Goal: Communication & Community: Answer question/provide support

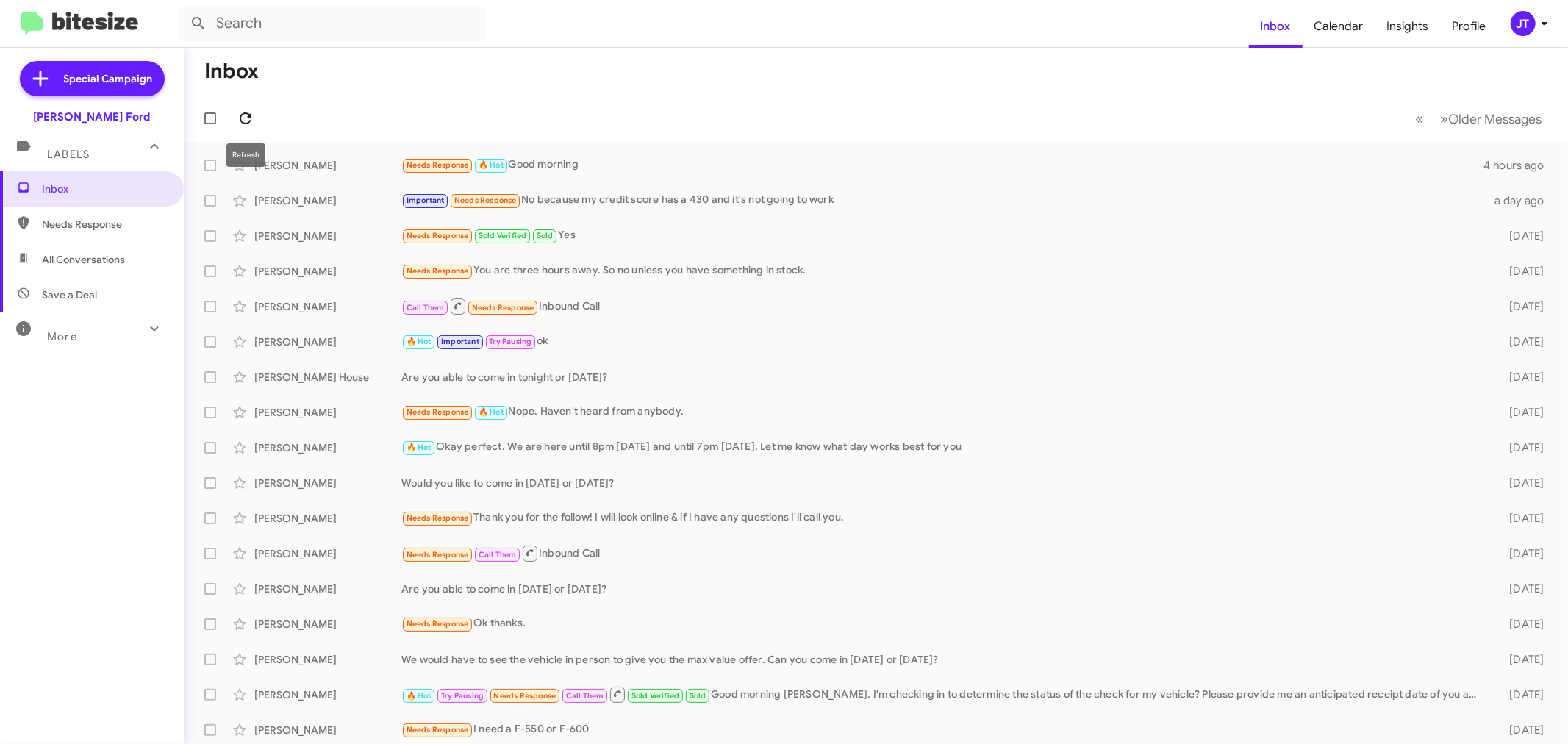
click at [249, 118] on icon at bounding box center [245, 118] width 17 height 17
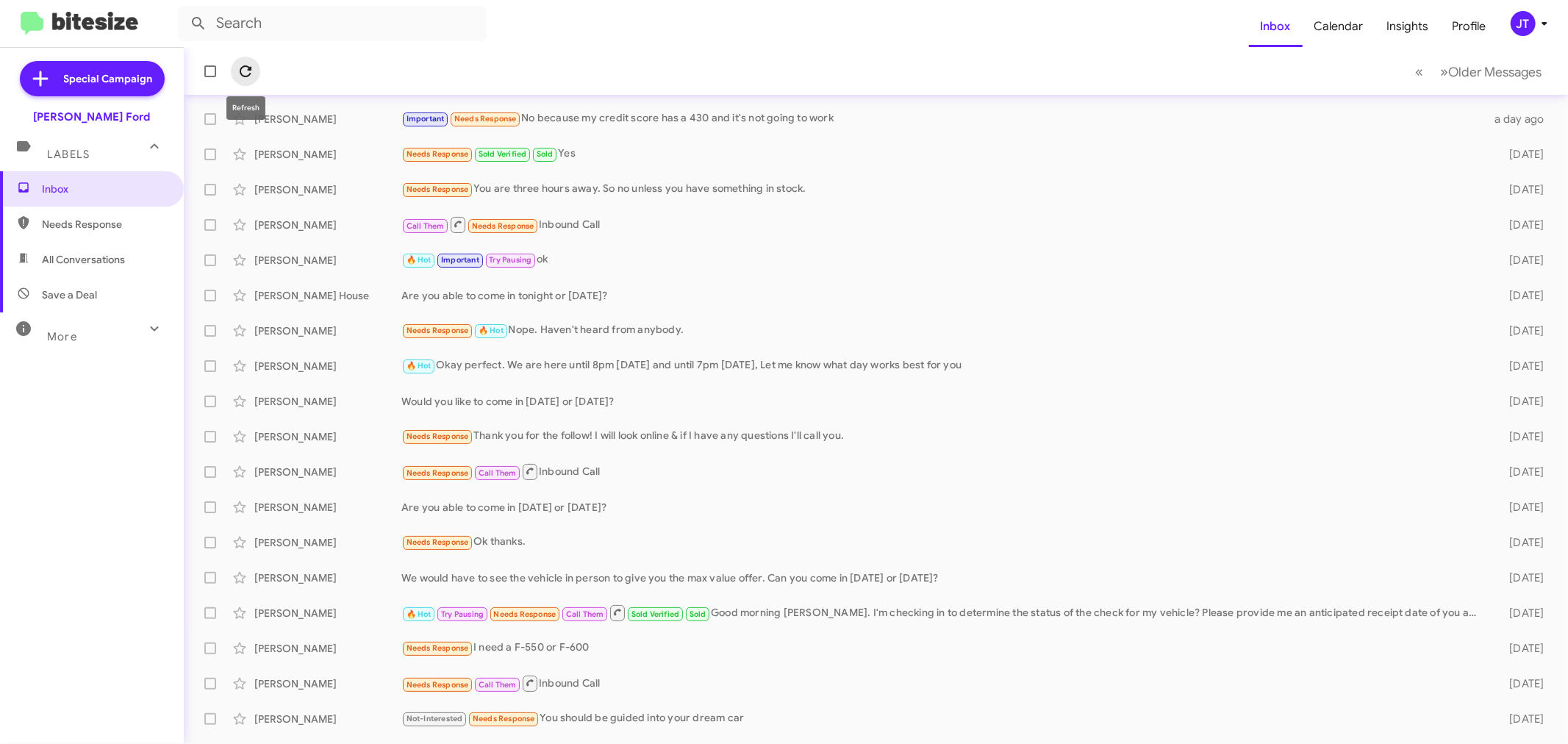
click at [244, 66] on icon at bounding box center [246, 72] width 12 height 12
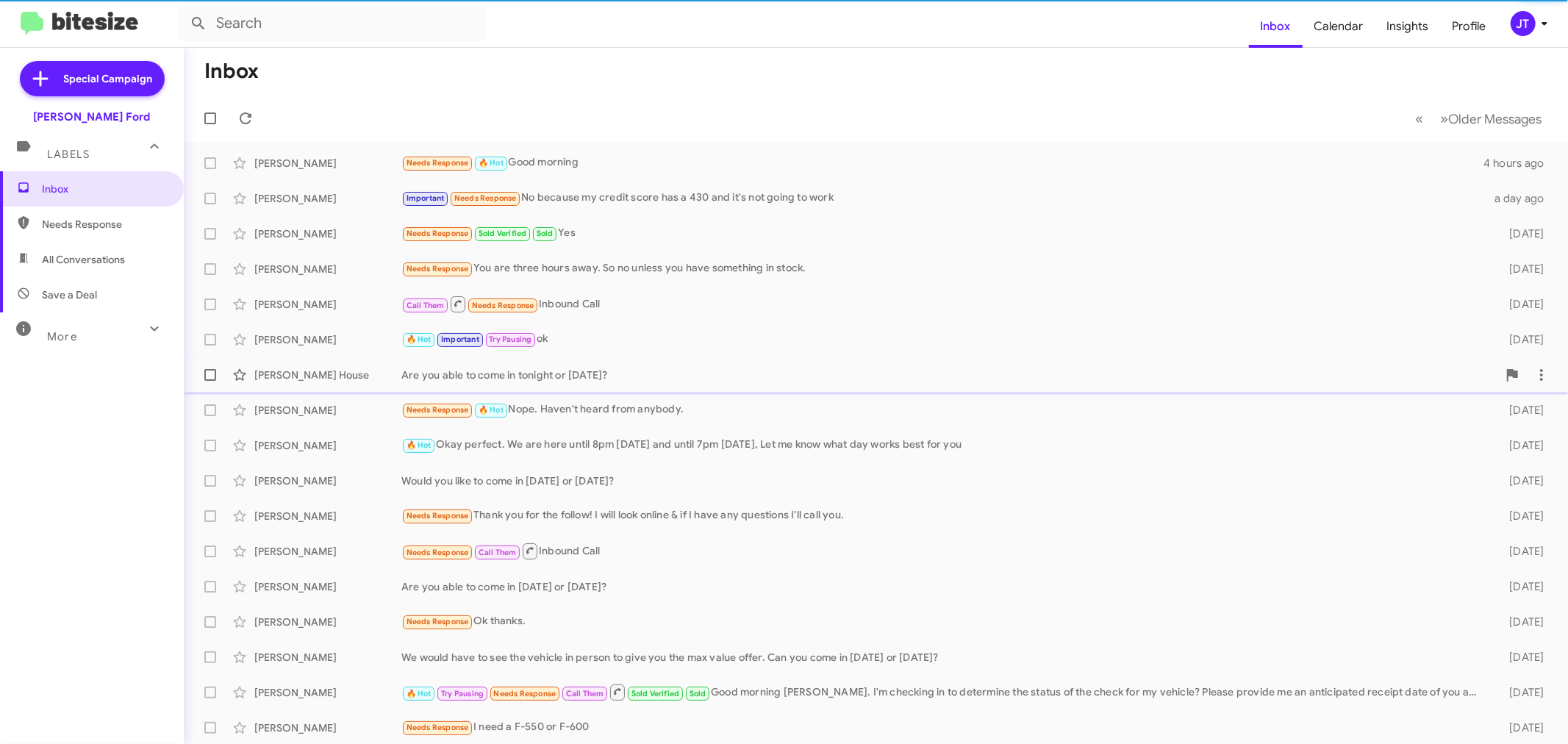
scroll to position [0, 0]
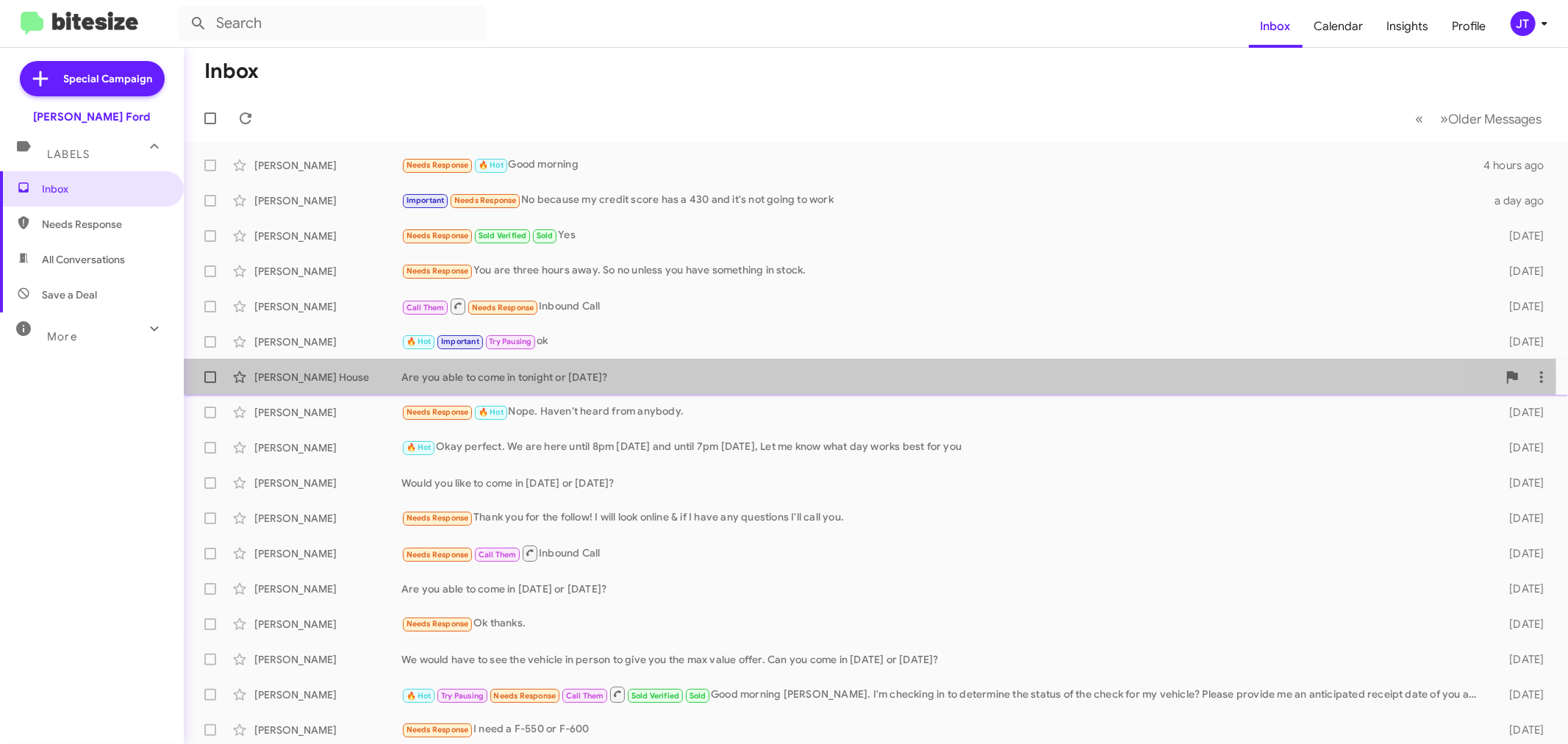
click at [670, 378] on div "Are you able to come in tonight or [DATE]?" at bounding box center [949, 376] width 1096 height 15
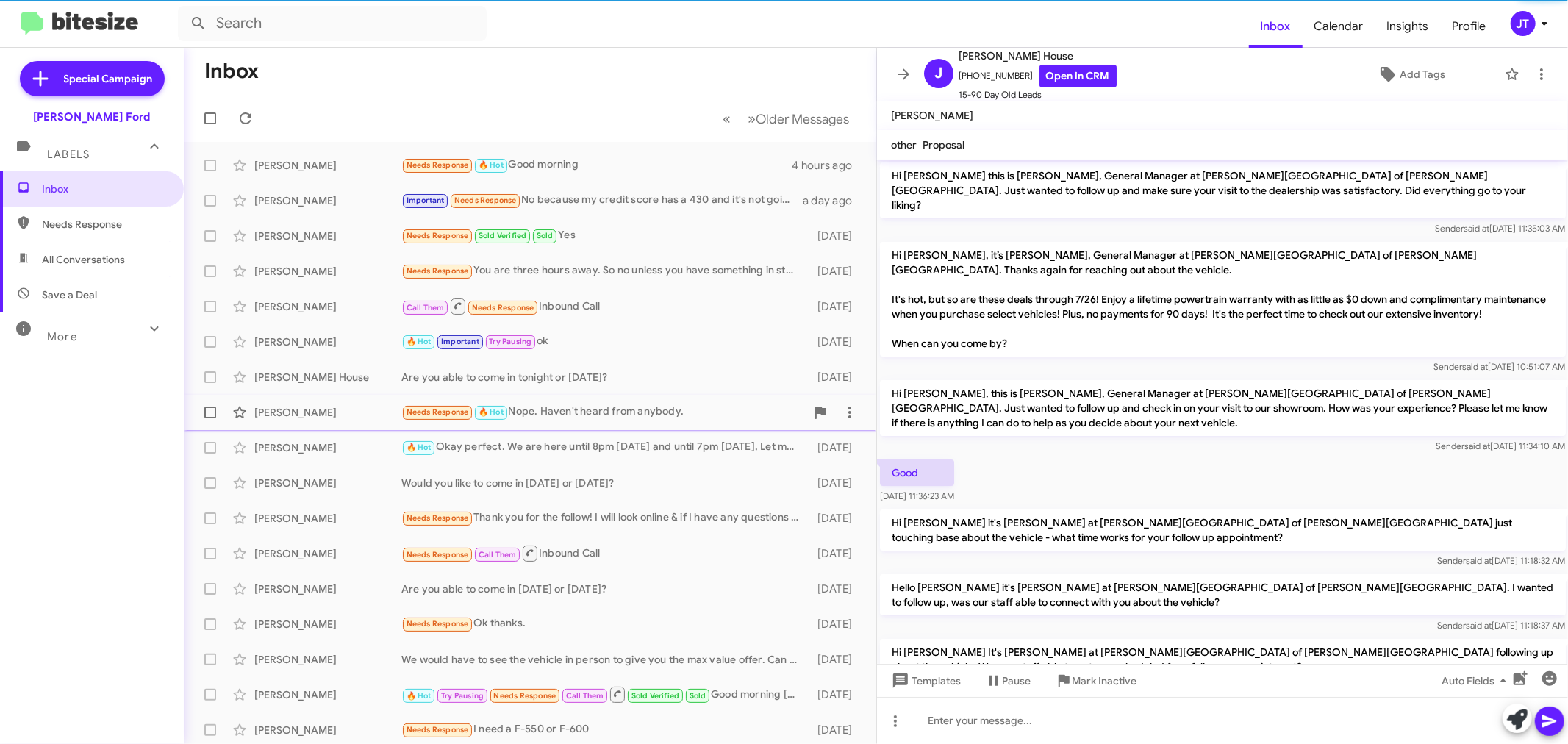
scroll to position [613, 0]
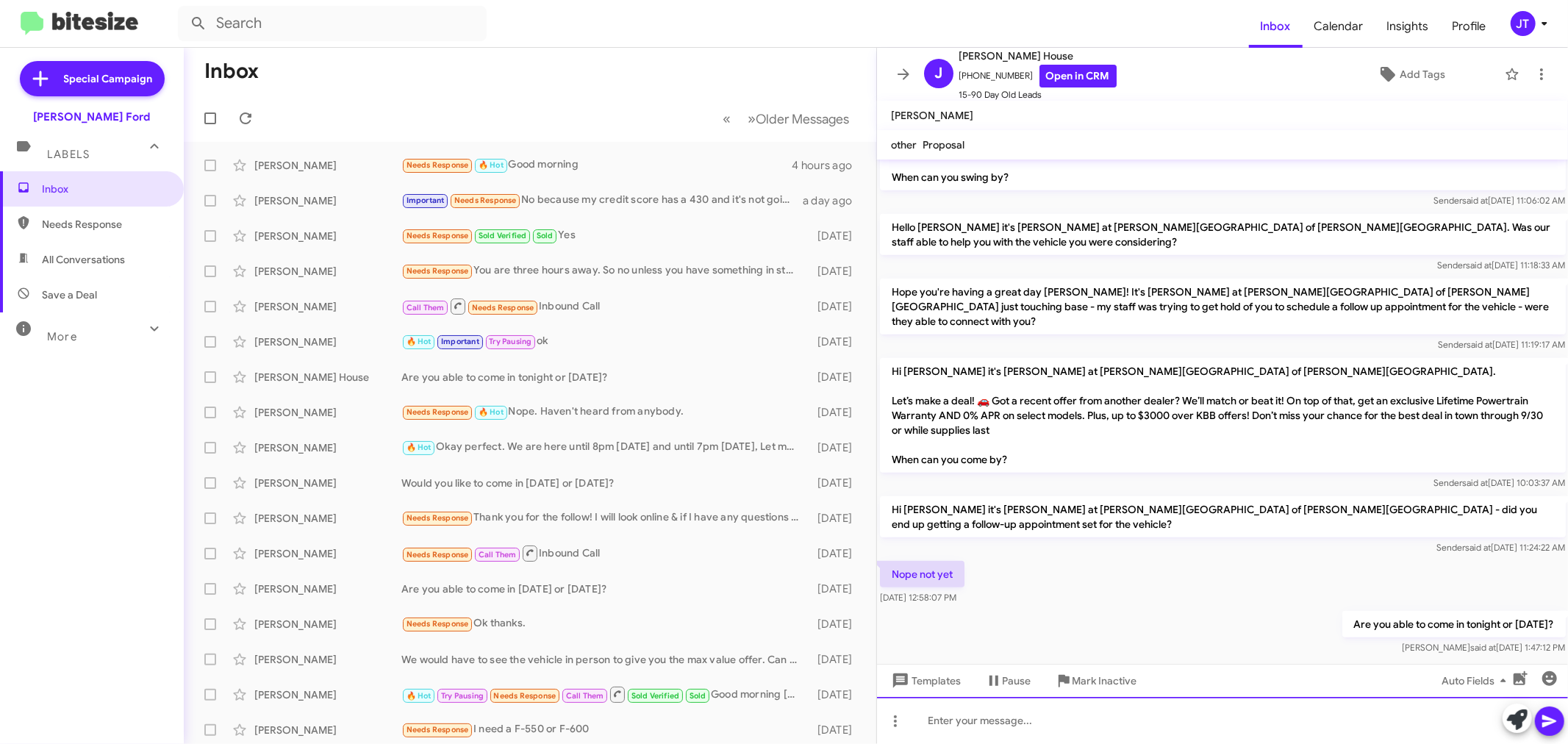
click at [1130, 716] on div at bounding box center [1223, 720] width 692 height 47
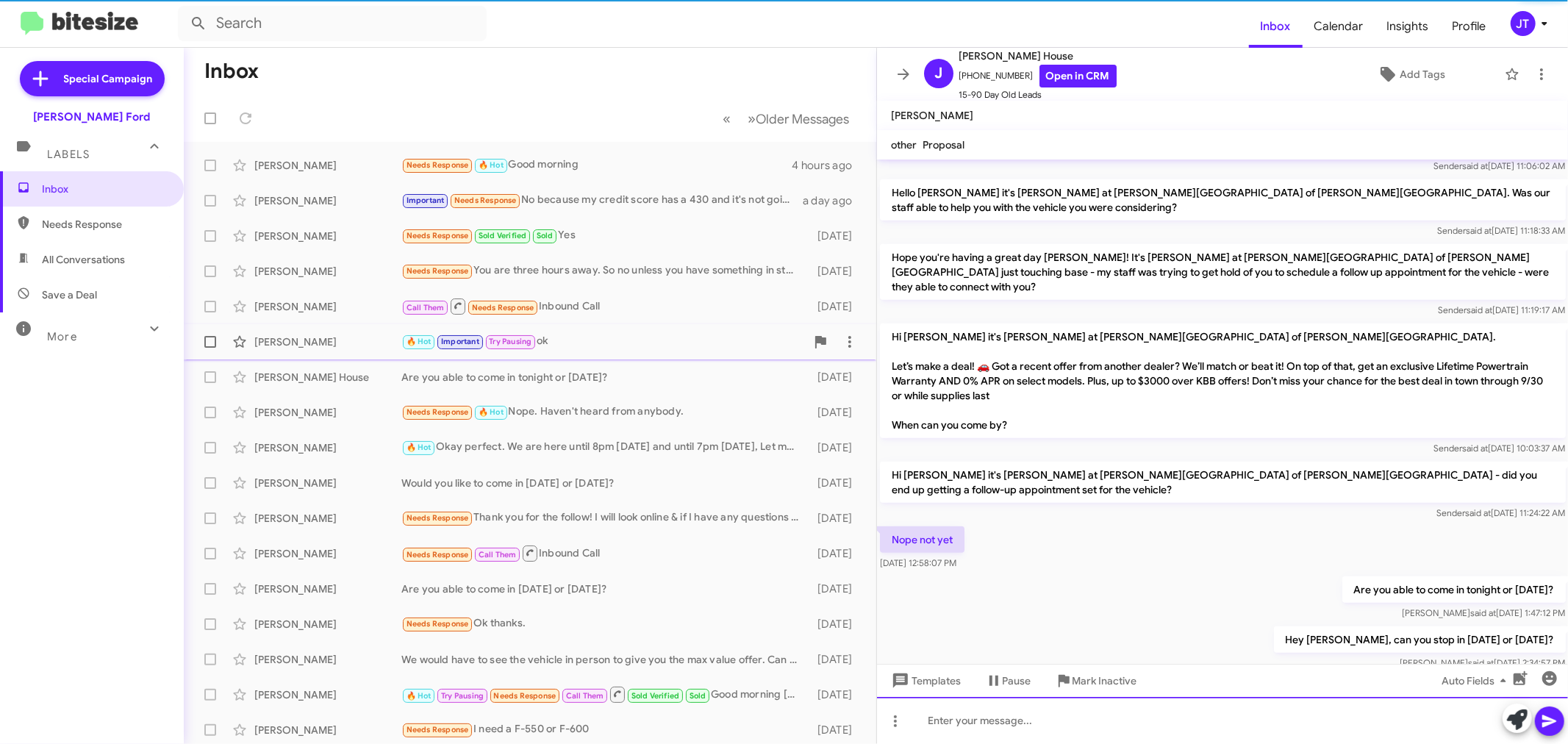
scroll to position [666, 0]
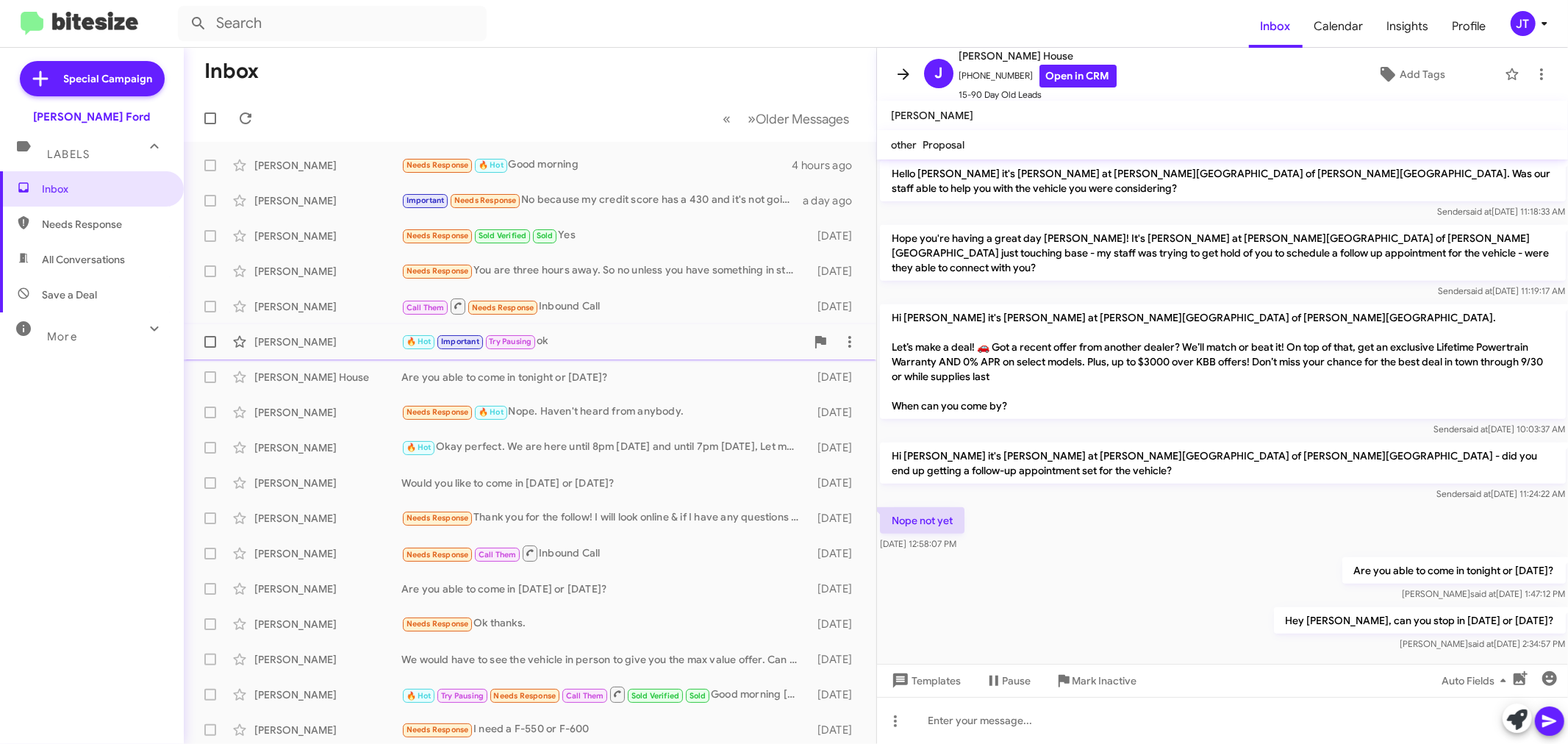
click at [905, 74] on icon at bounding box center [904, 73] width 12 height 11
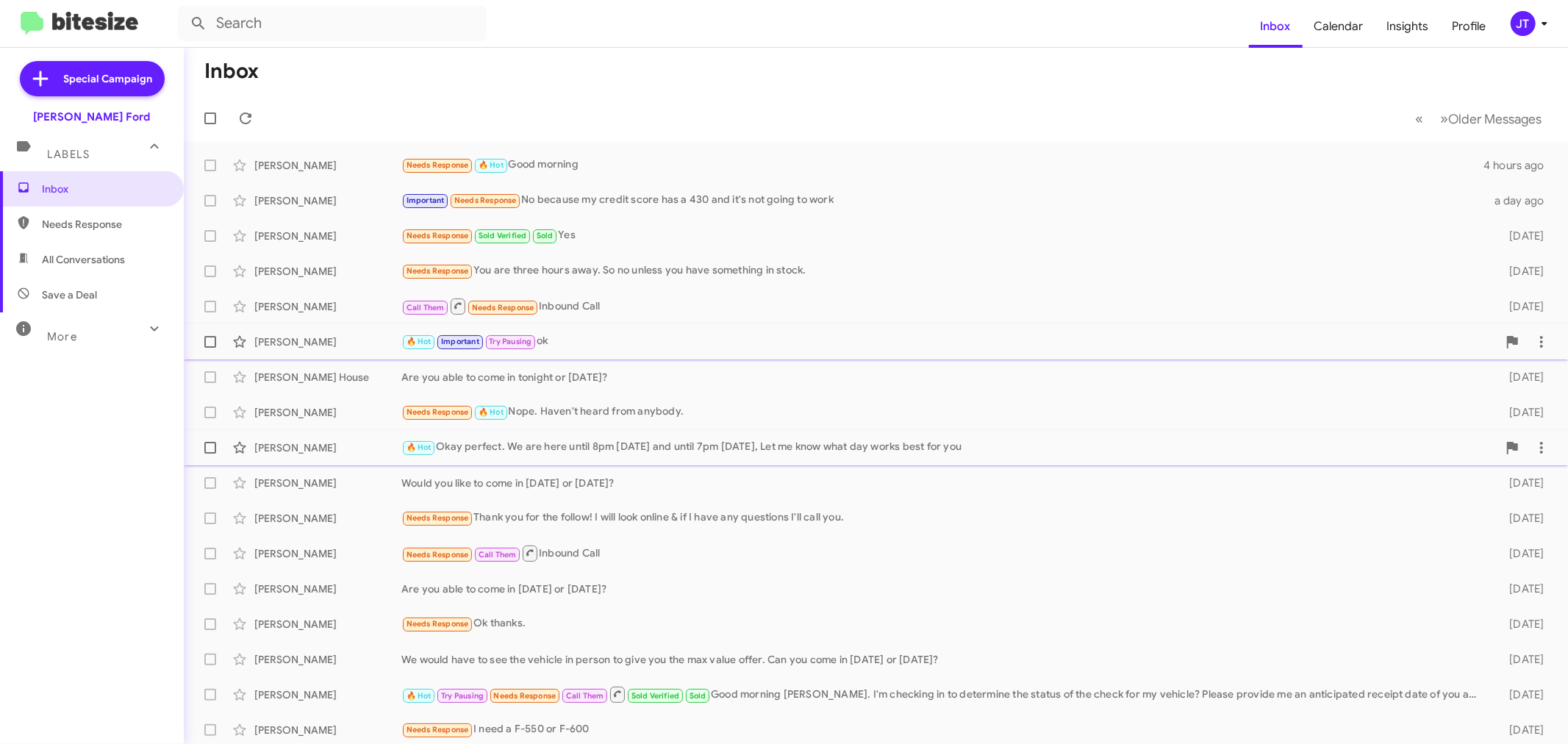
click at [747, 456] on div "🔥 Hot Okay perfect. We are here until 8pm [DATE] and until 7pm [DATE], Let me k…" at bounding box center [949, 447] width 1096 height 17
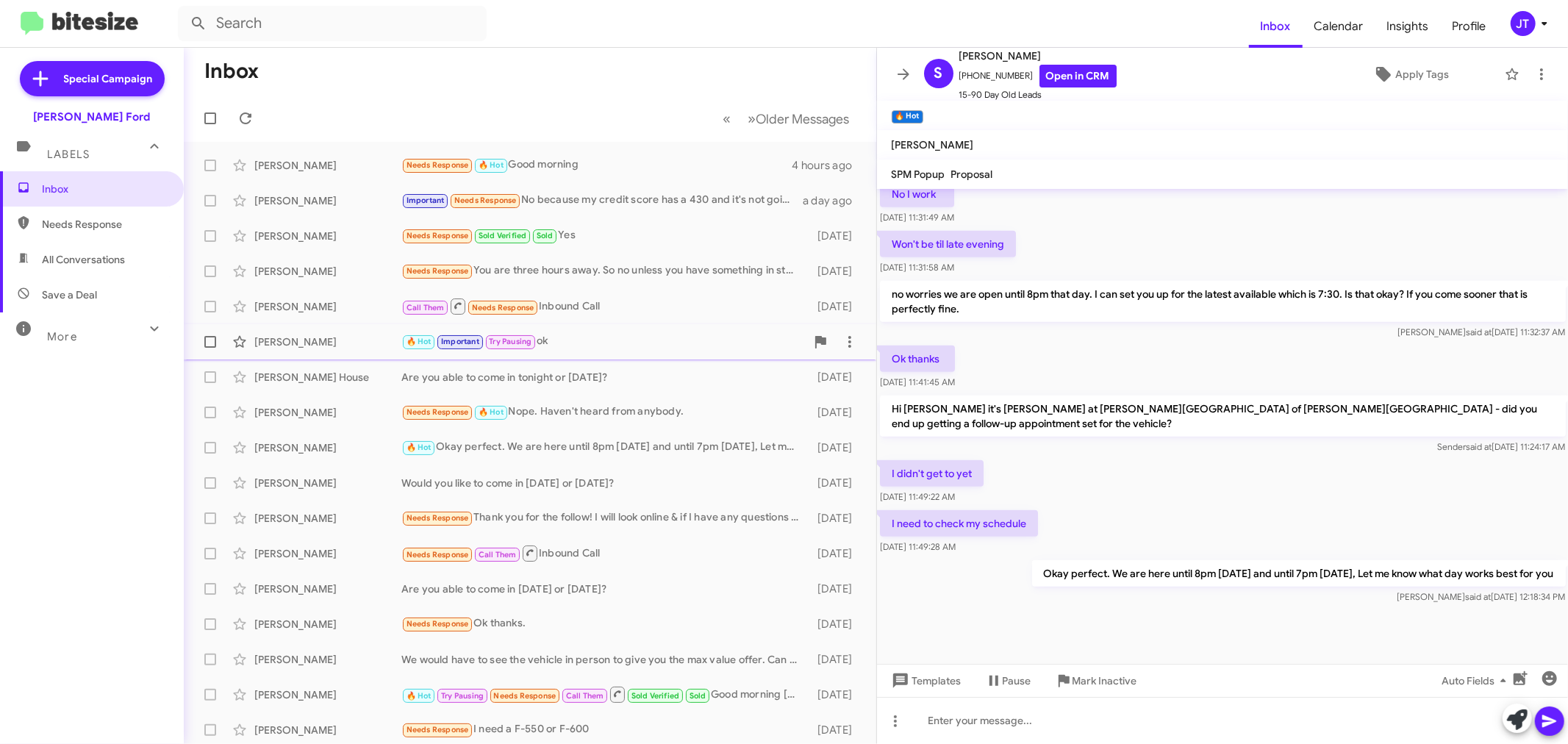
scroll to position [715, 0]
click at [902, 66] on icon at bounding box center [903, 74] width 17 height 17
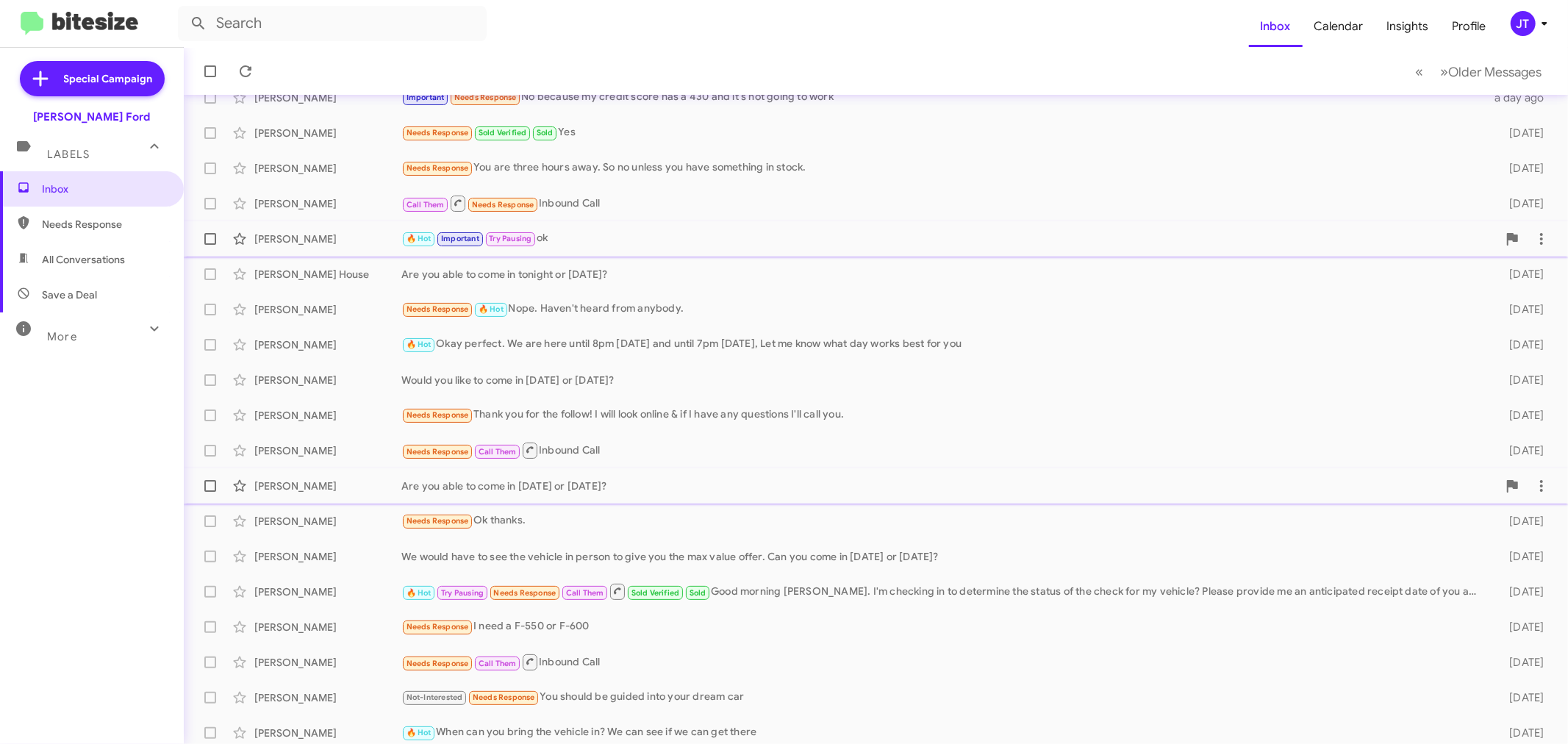
scroll to position [109, 0]
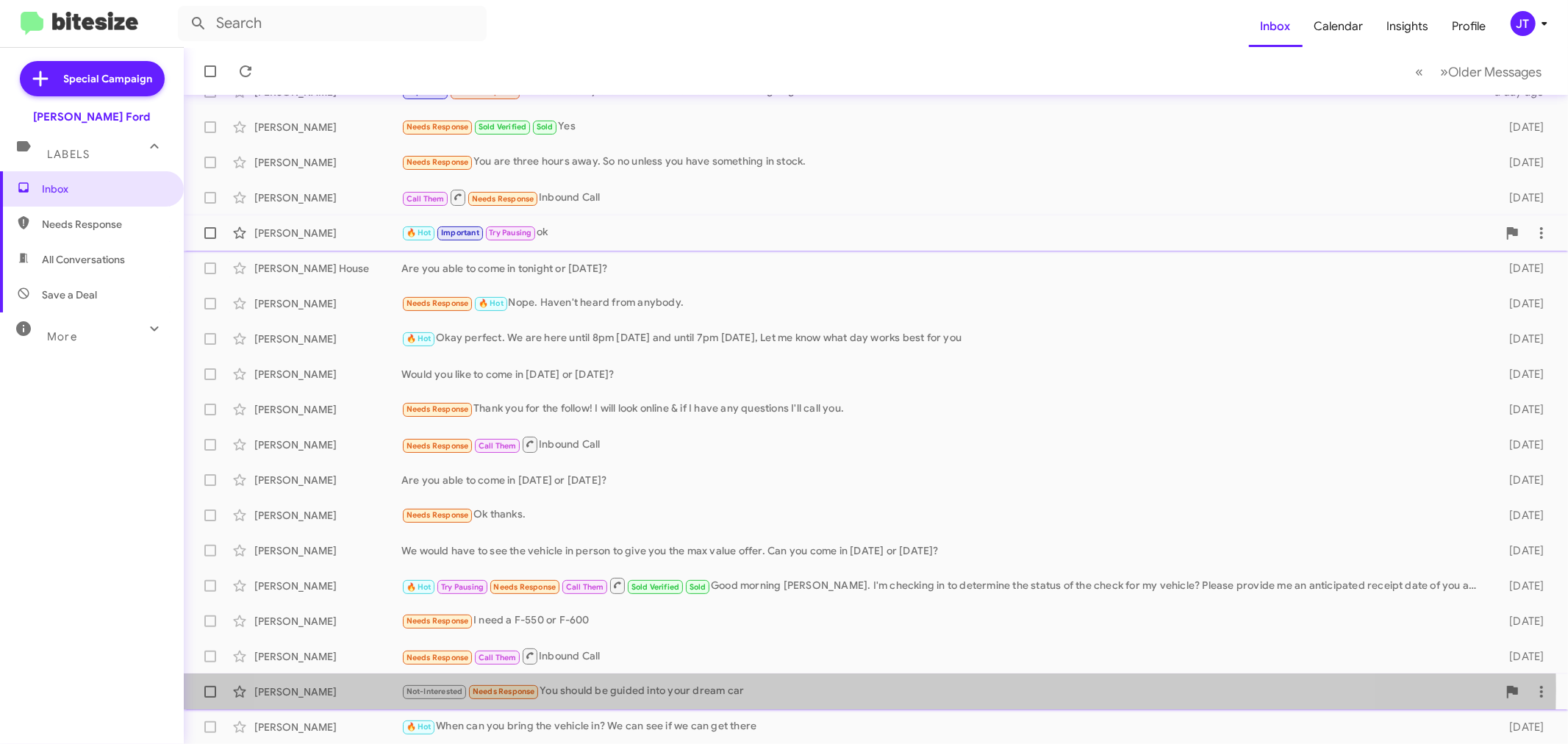
click at [812, 687] on div "Not-Interested Needs Response You should be guided into your dream car" at bounding box center [949, 691] width 1096 height 17
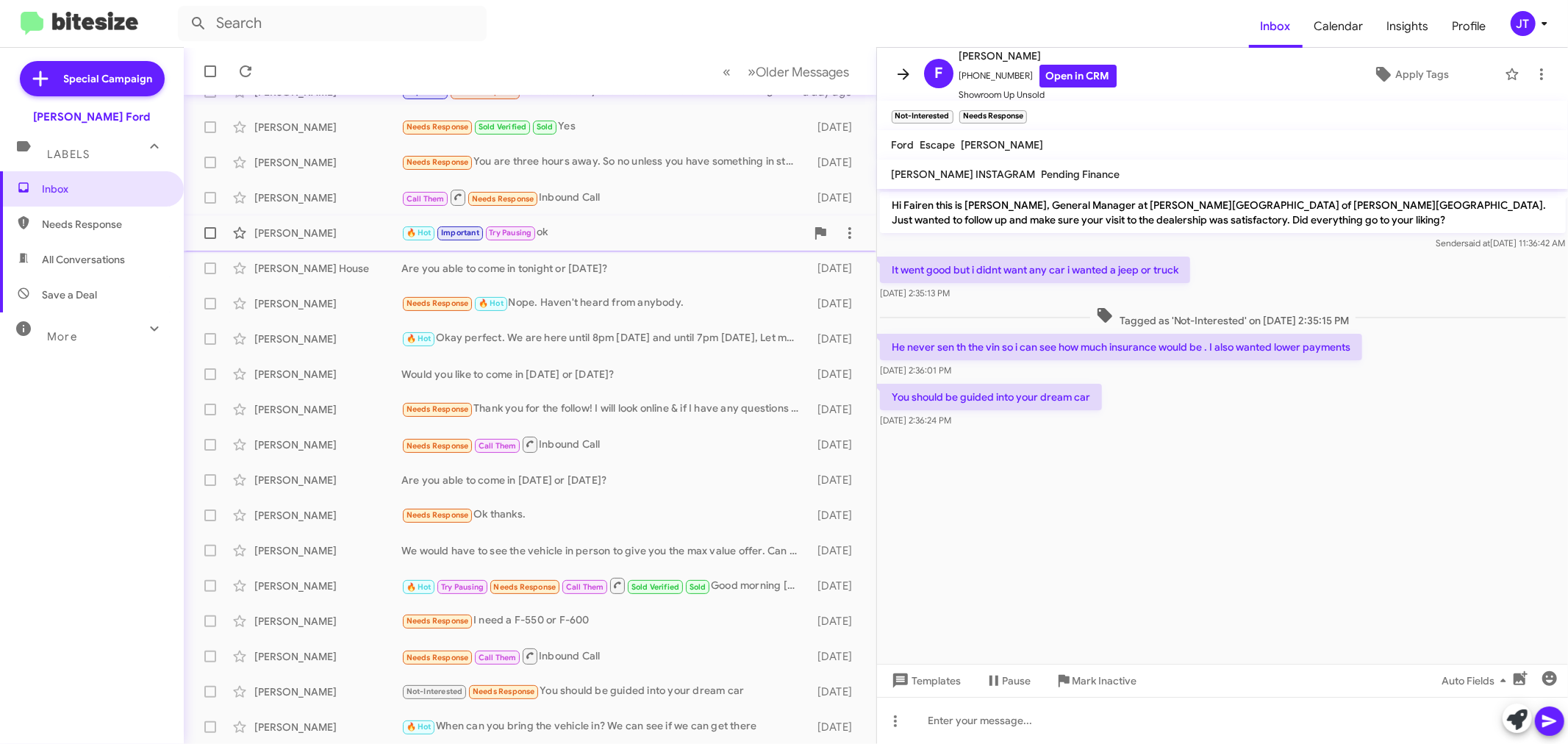
click at [901, 72] on icon at bounding box center [903, 74] width 17 height 17
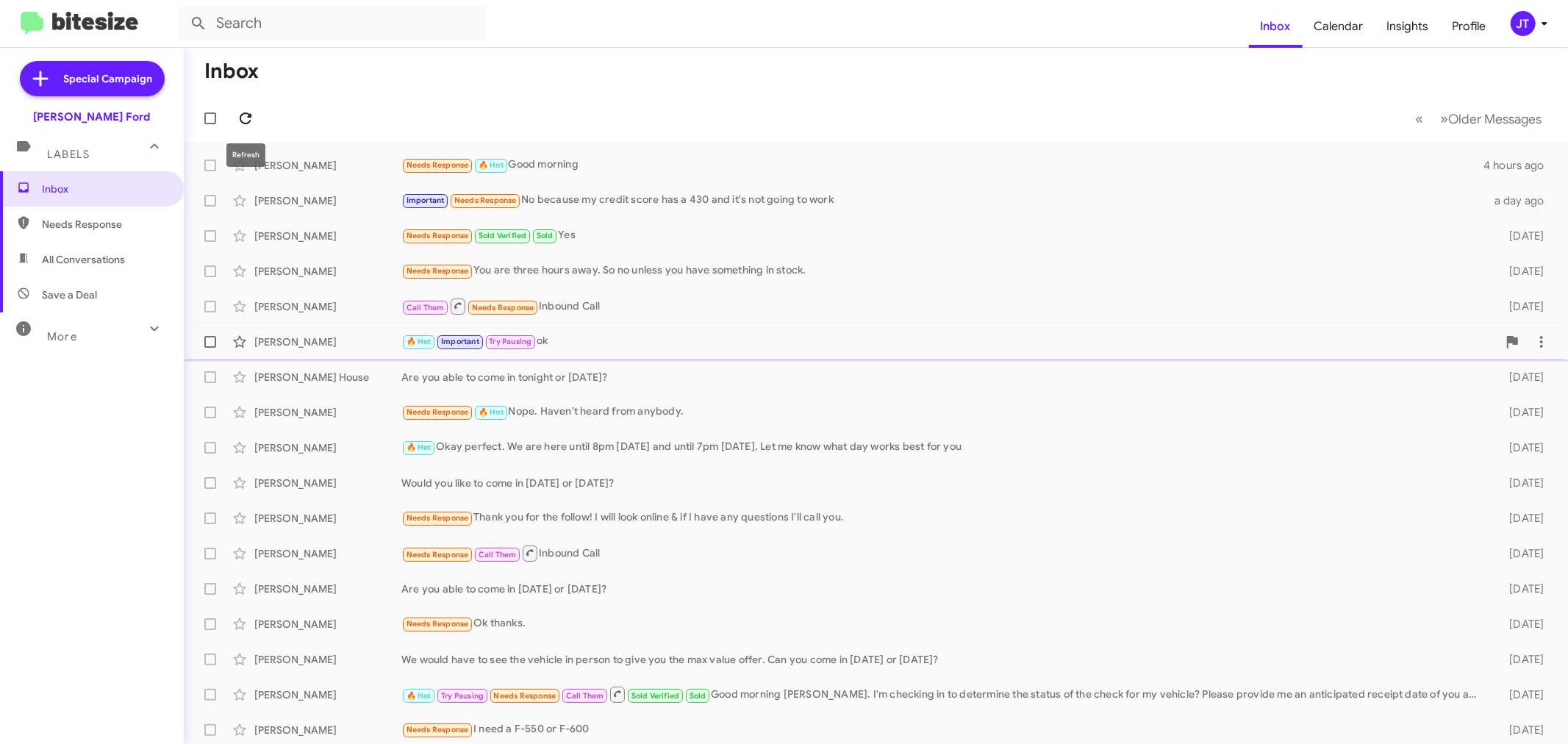
click at [243, 116] on icon at bounding box center [245, 118] width 17 height 17
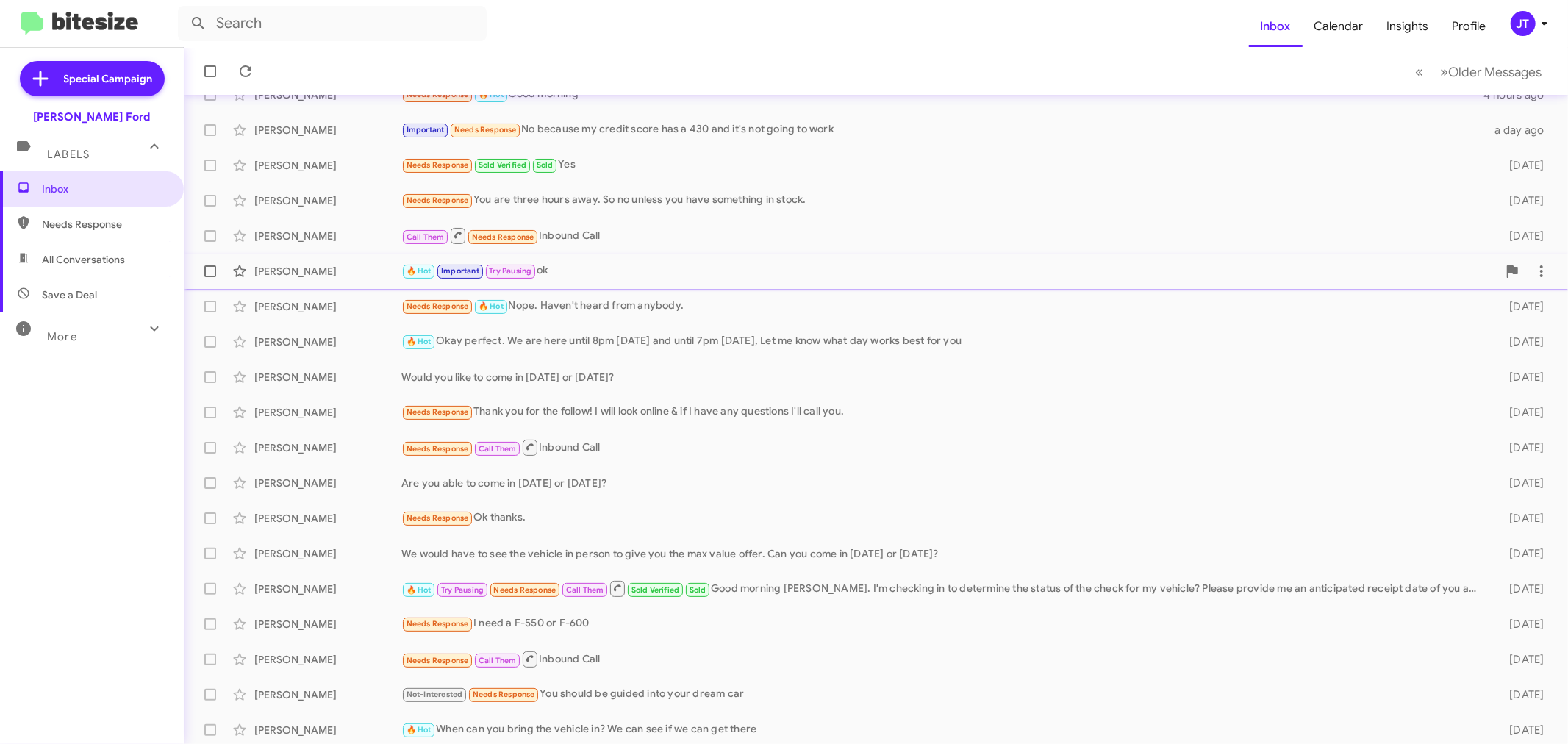
scroll to position [109, 0]
